Goal: Check status: Check status

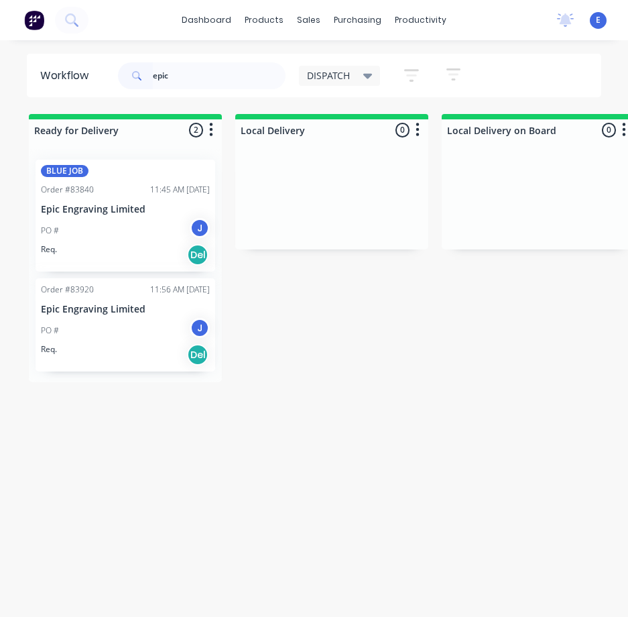
type input "epic"
click at [129, 352] on div "Req. Del" at bounding box center [125, 354] width 169 height 23
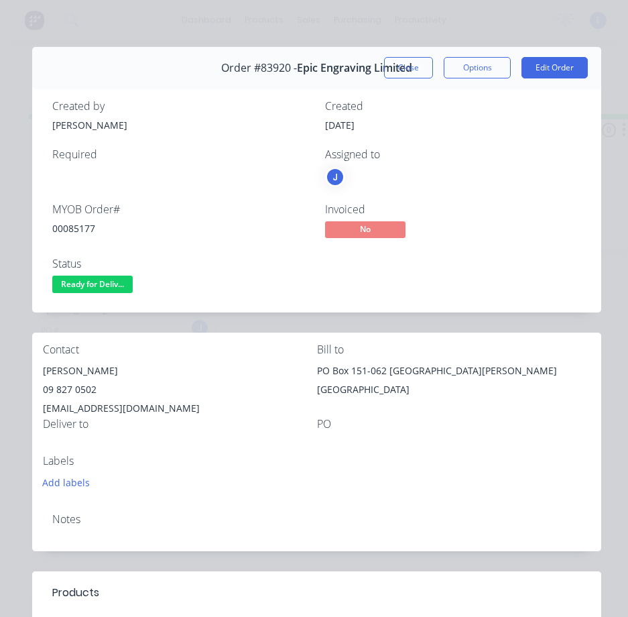
scroll to position [6, 0]
click at [384, 59] on button "Close" at bounding box center [408, 68] width 49 height 21
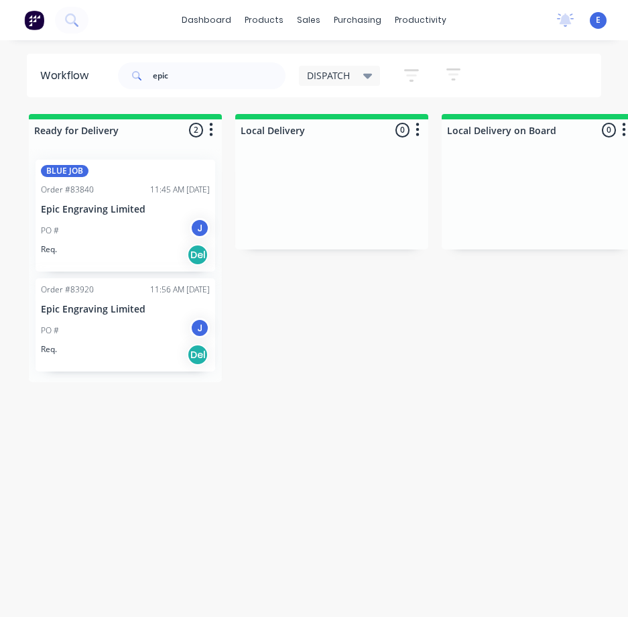
click at [99, 259] on div "Req. Del" at bounding box center [125, 254] width 169 height 23
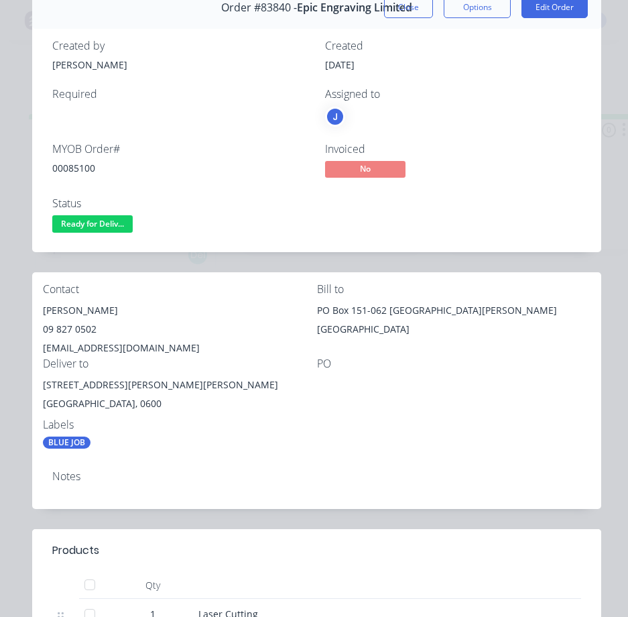
scroll to position [0, 0]
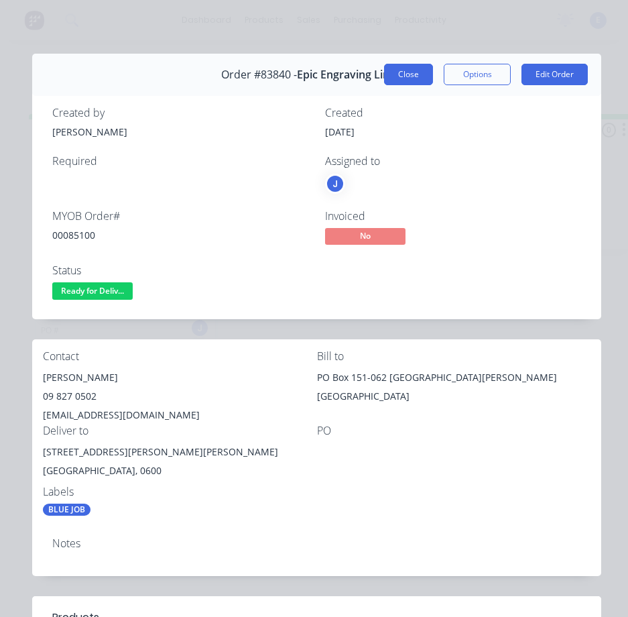
click at [396, 72] on button "Close" at bounding box center [408, 74] width 49 height 21
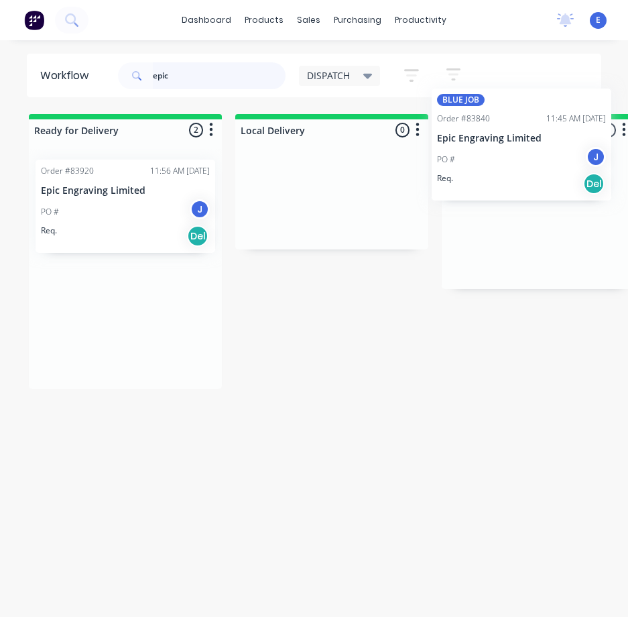
drag, startPoint x: 112, startPoint y: 242, endPoint x: 511, endPoint y: 172, distance: 405.6
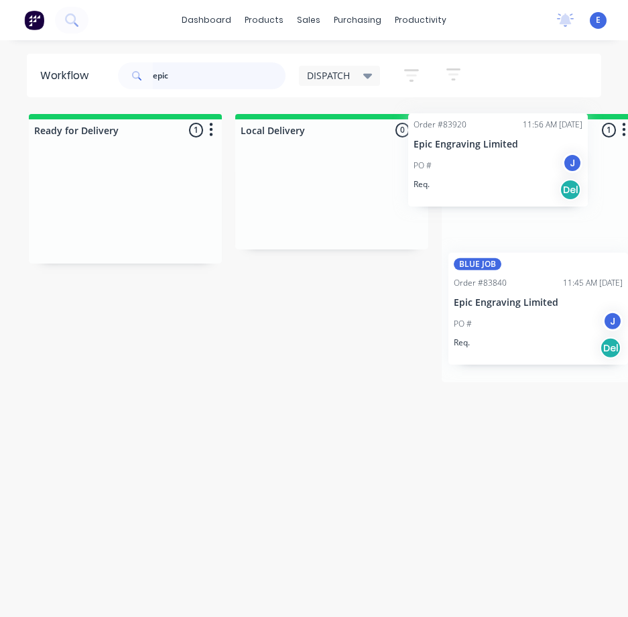
drag, startPoint x: 159, startPoint y: 223, endPoint x: 541, endPoint y: 180, distance: 384.3
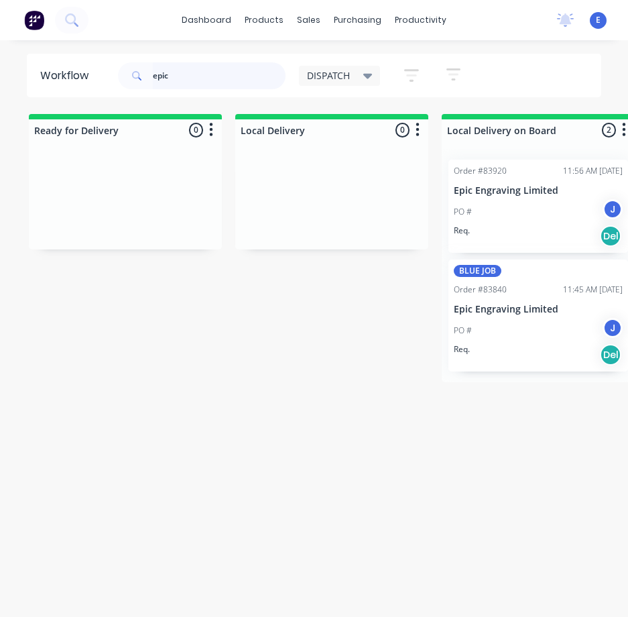
click at [195, 84] on input "epic" at bounding box center [219, 75] width 133 height 27
